Goal: Task Accomplishment & Management: Complete application form

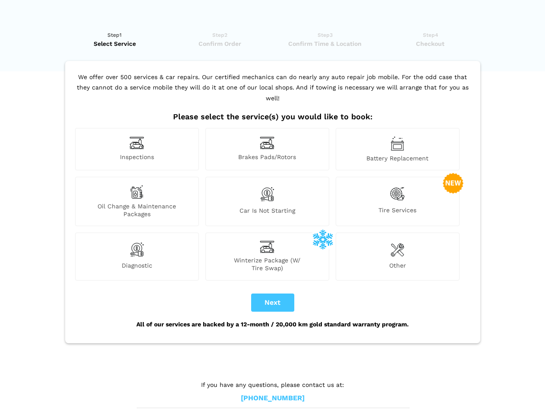
click at [137, 149] on img at bounding box center [137, 142] width 15 height 13
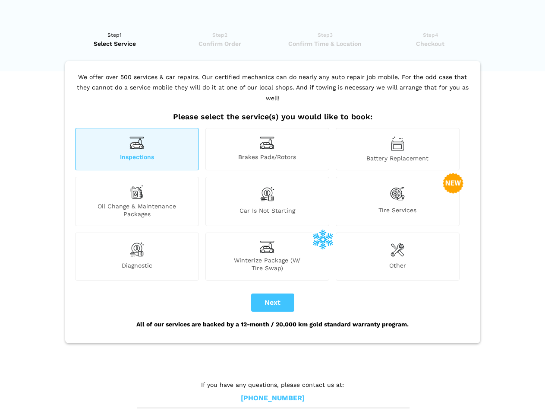
click at [267, 149] on img at bounding box center [267, 142] width 15 height 13
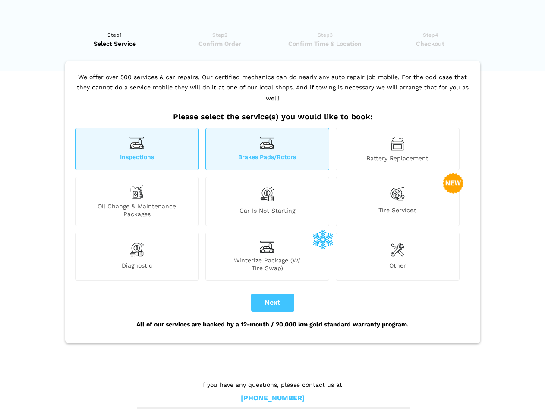
click at [398, 149] on img at bounding box center [398, 143] width 14 height 15
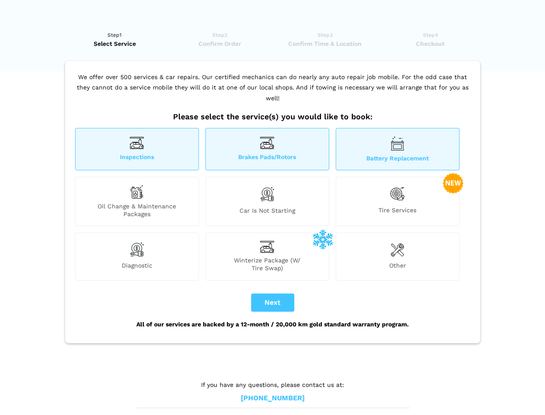
click at [137, 201] on div "Oil Change & Maintenance Packages" at bounding box center [137, 201] width 124 height 49
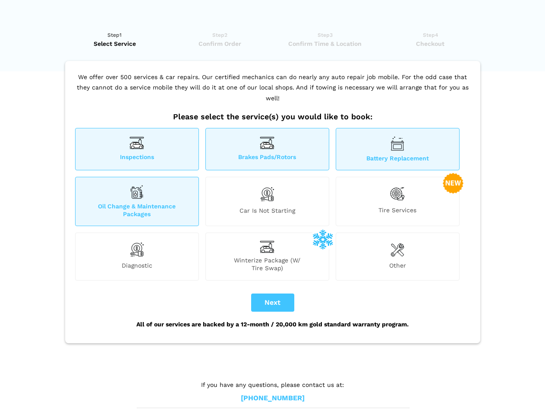
click at [267, 201] on img at bounding box center [267, 194] width 15 height 18
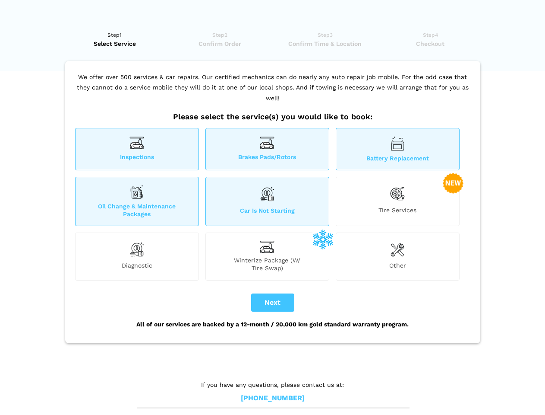
click at [398, 201] on img at bounding box center [397, 194] width 15 height 18
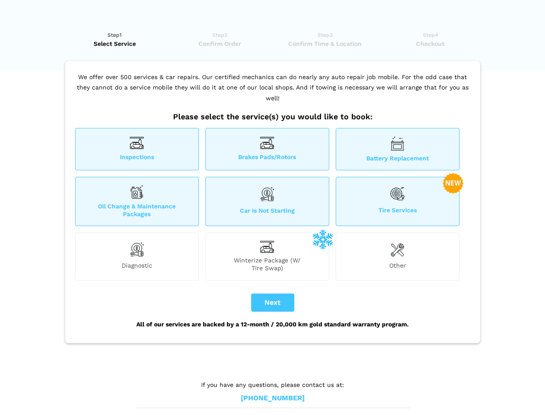
click at [137, 256] on img at bounding box center [137, 249] width 15 height 17
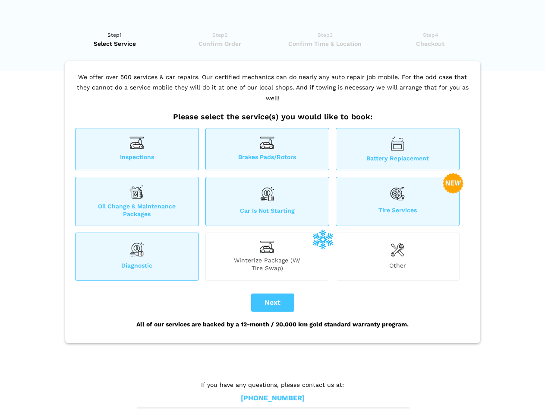
click at [267, 256] on span "Winterize Package (W/ Tire Swap)" at bounding box center [267, 264] width 123 height 16
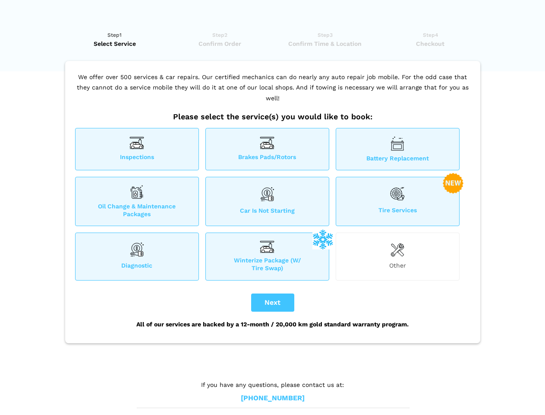
click at [398, 256] on img at bounding box center [398, 249] width 14 height 17
click at [273, 302] on button "Next" at bounding box center [272, 302] width 43 height 18
checkbox input "true"
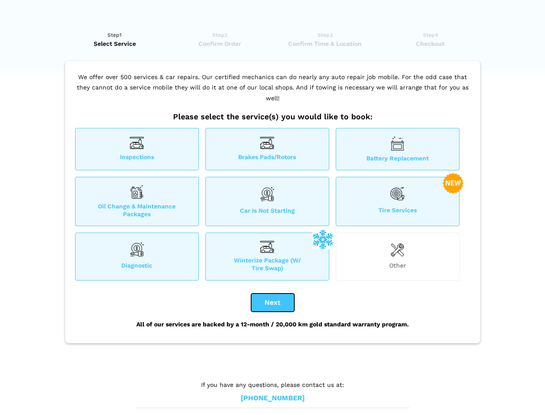
checkbox input "true"
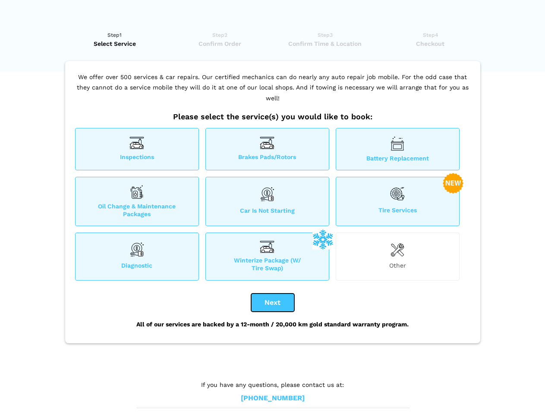
checkbox input "true"
